Goal: Find specific page/section: Find specific page/section

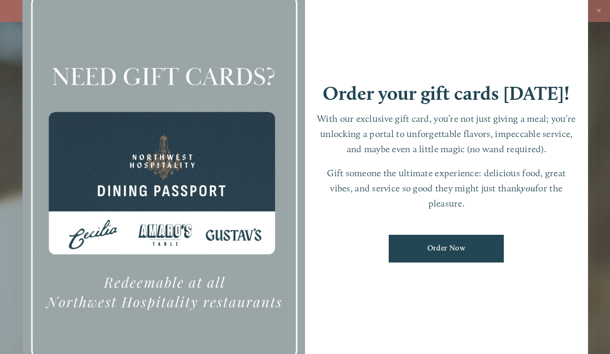
scroll to position [22, 0]
click at [157, 234] on div at bounding box center [163, 177] width 283 height 396
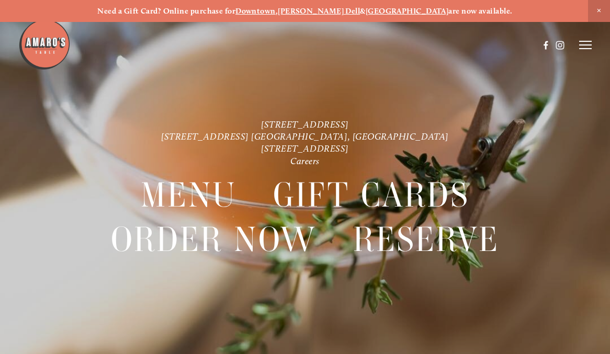
click at [588, 48] on icon at bounding box center [585, 44] width 13 height 9
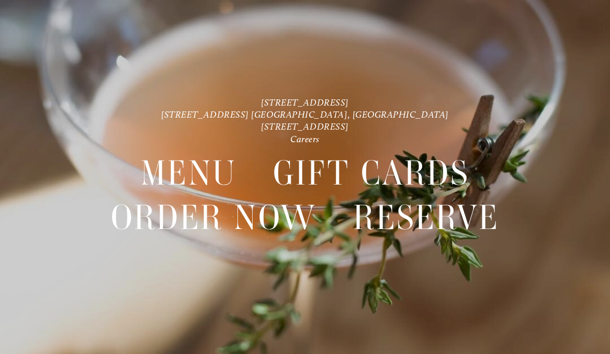
click at [596, 13] on header "Menu Order Now Visit Gallery 0" at bounding box center [305, 19] width 610 height 91
click at [586, 9] on header "Menu Order Now Visit Gallery 0" at bounding box center [305, 19] width 610 height 91
click at [516, 189] on nav "Menu Gift Cards Order Now Reserve" at bounding box center [304, 202] width 549 height 114
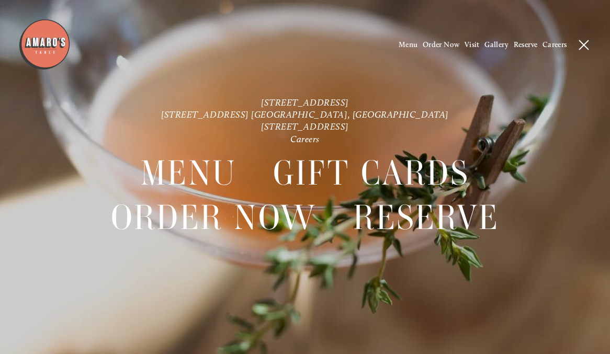
scroll to position [0, 0]
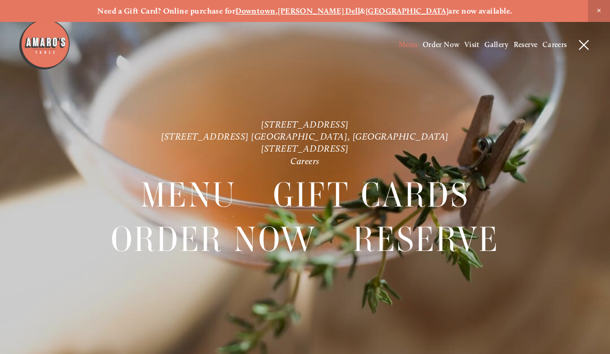
click at [400, 43] on span "Menu" at bounding box center [408, 44] width 19 height 9
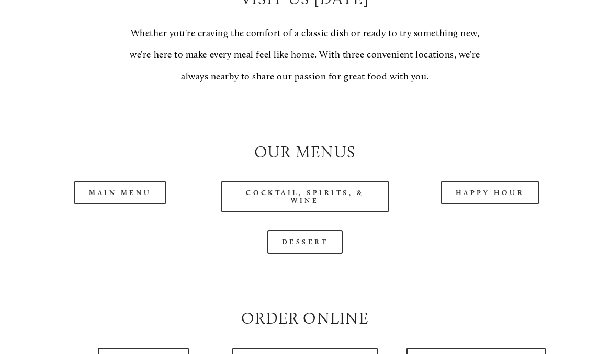
scroll to position [845, 0]
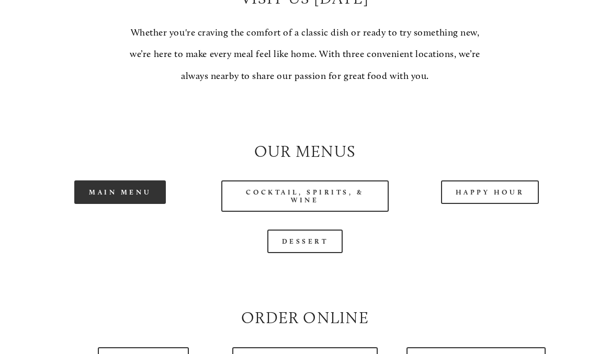
click at [119, 201] on link "Main Menu" at bounding box center [120, 193] width 92 height 24
click at [118, 199] on link "Main Menu" at bounding box center [120, 193] width 92 height 24
